Goal: Browse casually: Explore the website without a specific task or goal

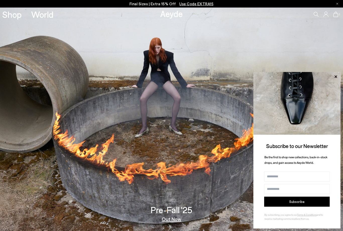
scroll to position [1, 0]
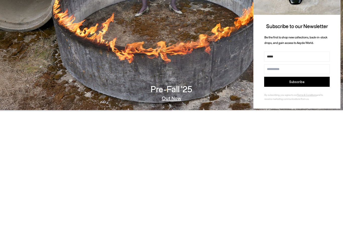
type input "*****"
type input "**********"
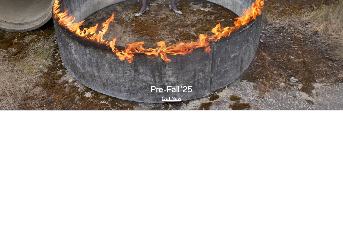
scroll to position [121, 0]
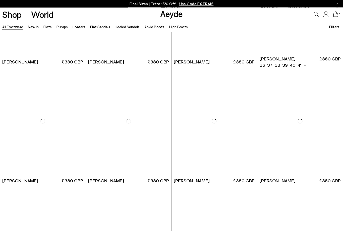
scroll to position [559, 0]
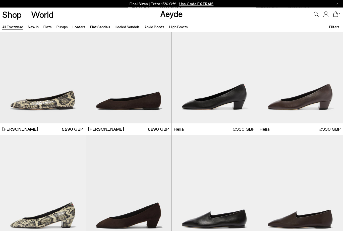
scroll to position [967, 0]
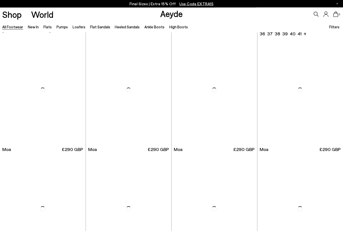
scroll to position [2015, 0]
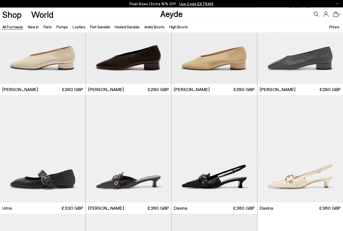
scroll to position [2551, 0]
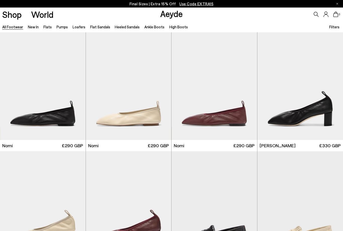
scroll to position [3588, 0]
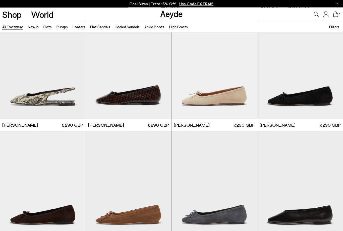
scroll to position [4179, 0]
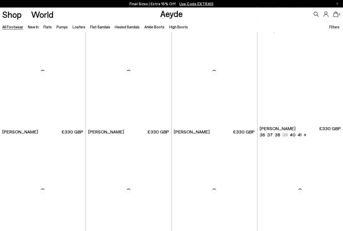
scroll to position [4886, 0]
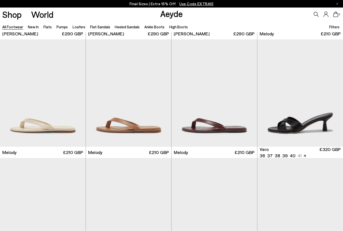
scroll to position [5730, 0]
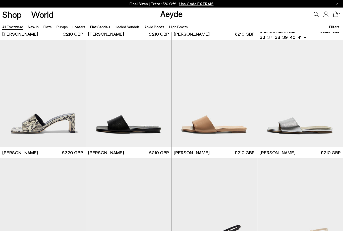
scroll to position [6449, 0]
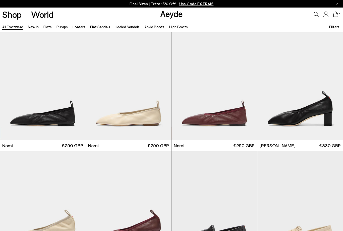
scroll to position [7065, 0]
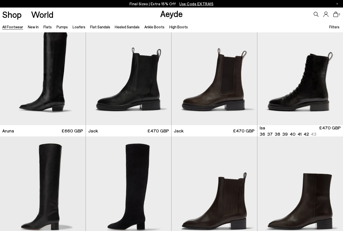
scroll to position [7970, 0]
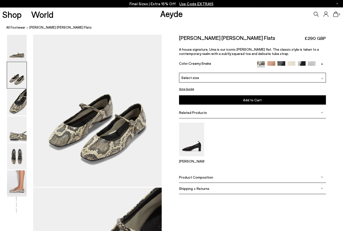
scroll to position [189, 0]
